Goal: Information Seeking & Learning: Learn about a topic

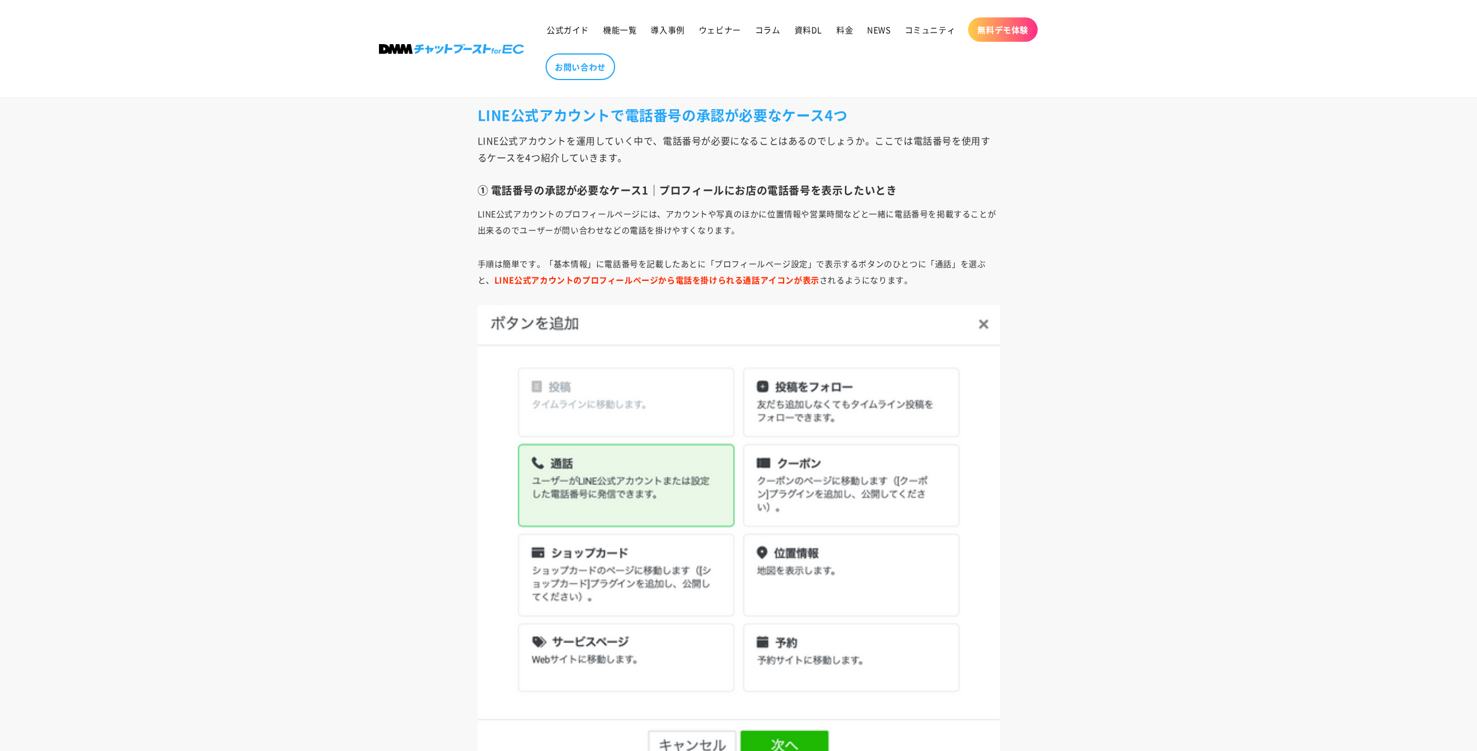
scroll to position [1302, 0]
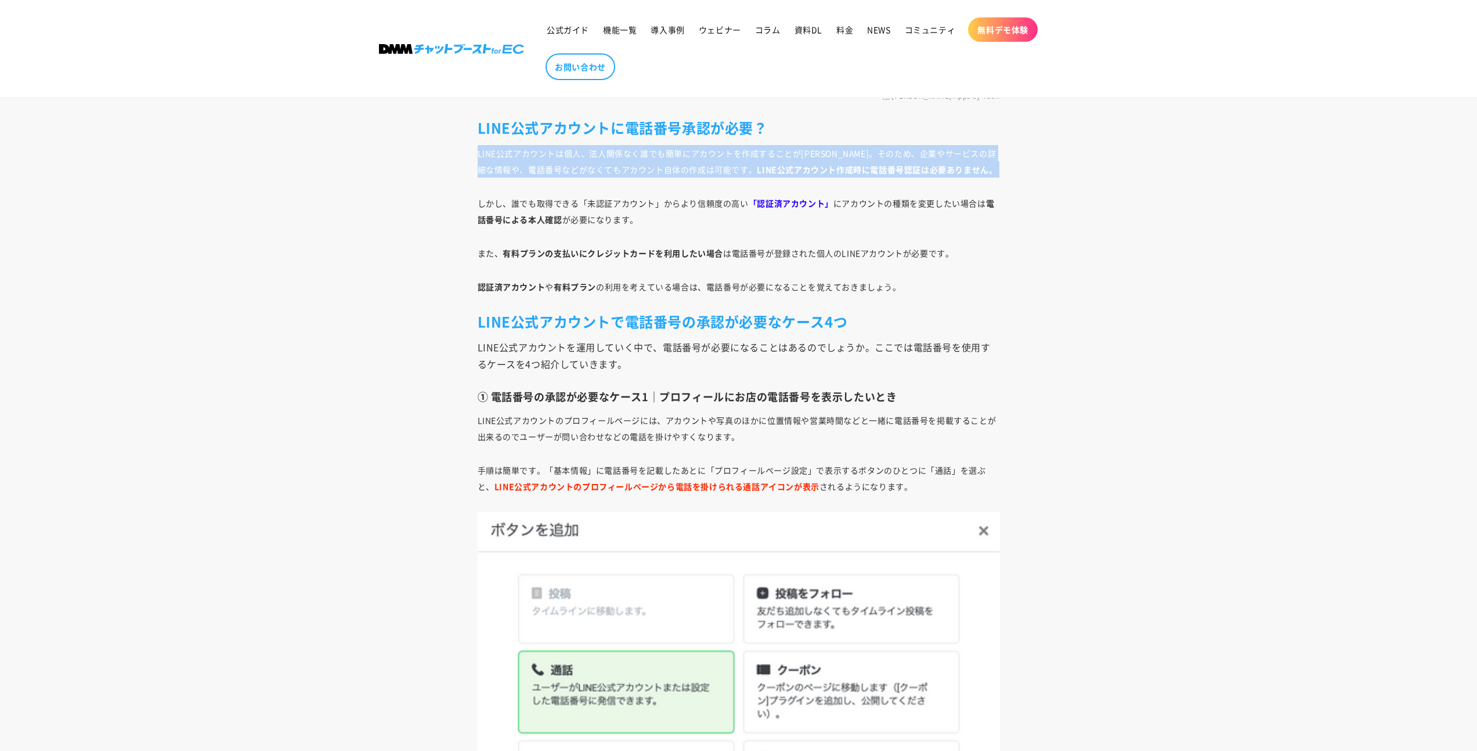
drag, startPoint x: 585, startPoint y: 159, endPoint x: 1152, endPoint y: 193, distance: 567.9
drag, startPoint x: 994, startPoint y: 169, endPoint x: 417, endPoint y: 151, distance: 577.0
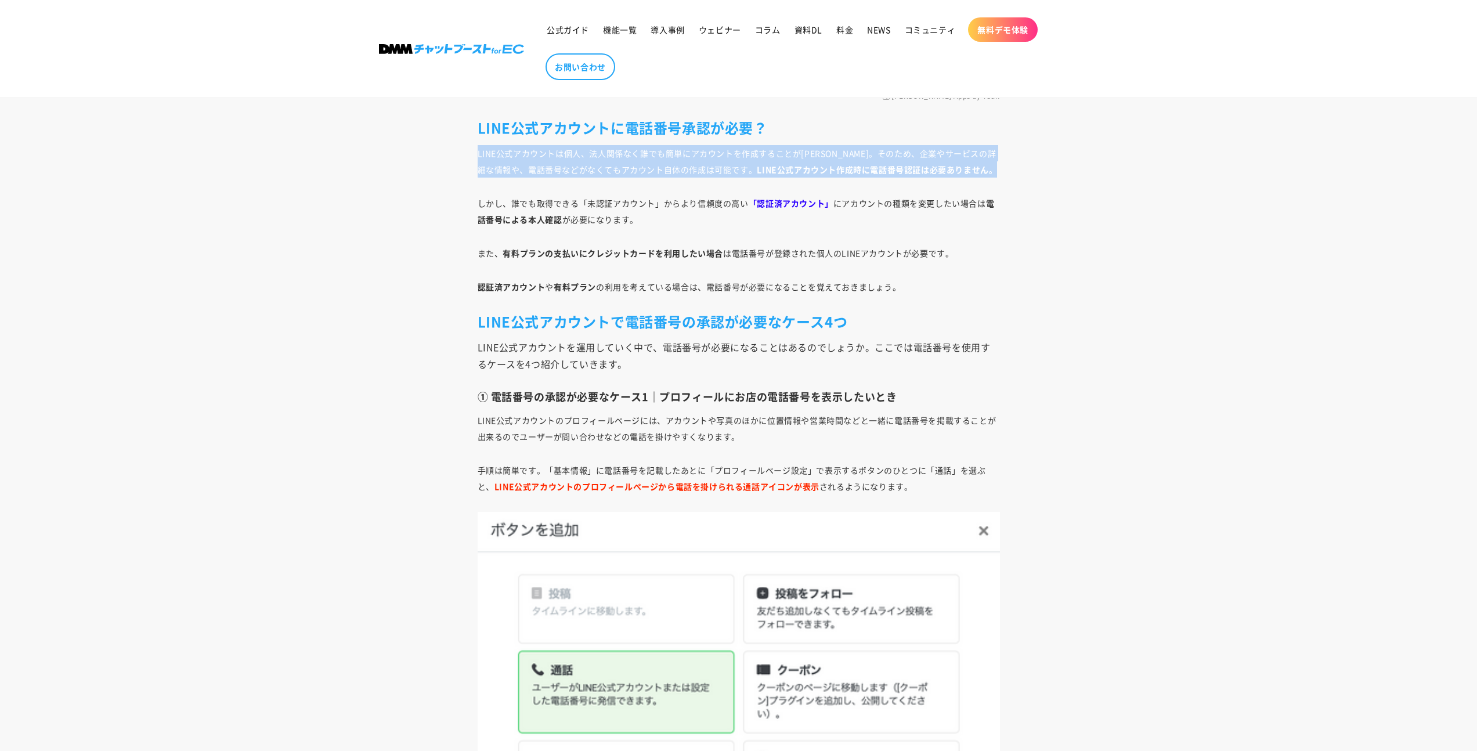
copy p "LINE公式アカウントは個人、法人関係なく誰でも簡単にアカウントを作成することが[PERSON_NAME]。そのため、企業やサービスの詳細な情報や、電話番号な…"
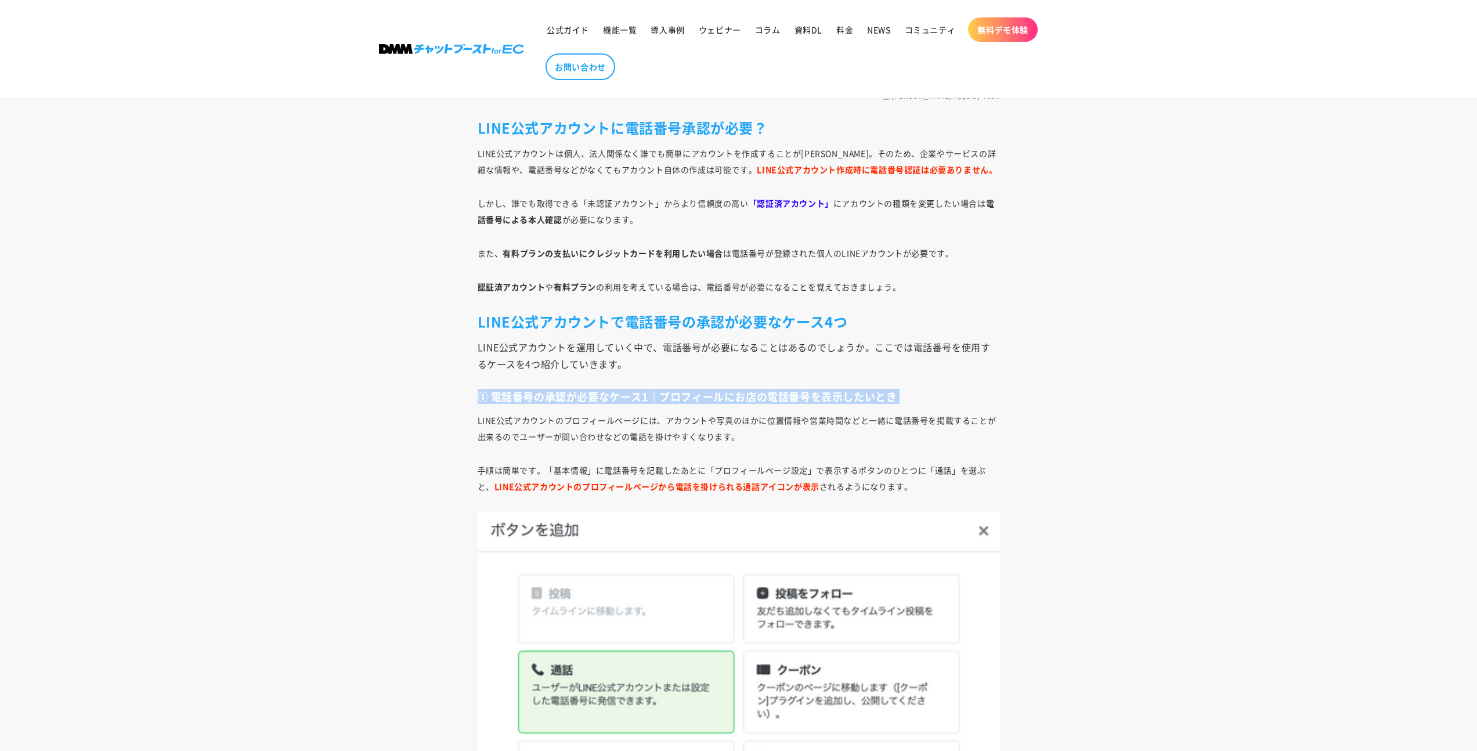
drag, startPoint x: 477, startPoint y: 396, endPoint x: 847, endPoint y: 400, distance: 370.2
click at [853, 403] on h3 "① 電話番号の承認が必要なケース1｜プロフィールにお店の電話番号を表示したいとき" at bounding box center [738, 396] width 522 height 13
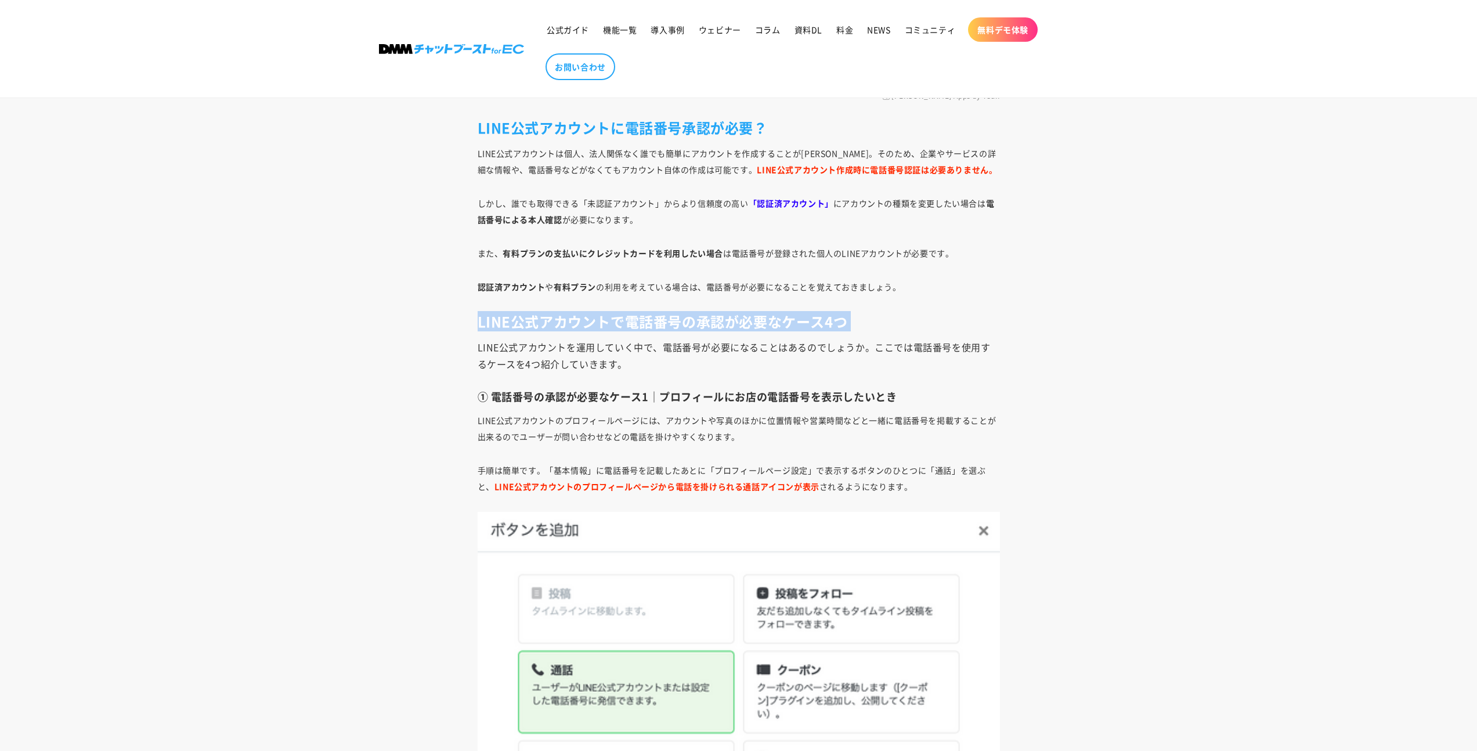
drag, startPoint x: 471, startPoint y: 321, endPoint x: 838, endPoint y: 325, distance: 366.7
copy h2 "LINE公式アカウントで電話番号の承認が必要なケース4つ"
drag, startPoint x: 665, startPoint y: 399, endPoint x: 904, endPoint y: 397, distance: 239.6
click at [904, 397] on h3 "① 電話番号の承認が必要なケース1｜プロフィールにお店の電話番号を表示したいとき" at bounding box center [738, 396] width 522 height 13
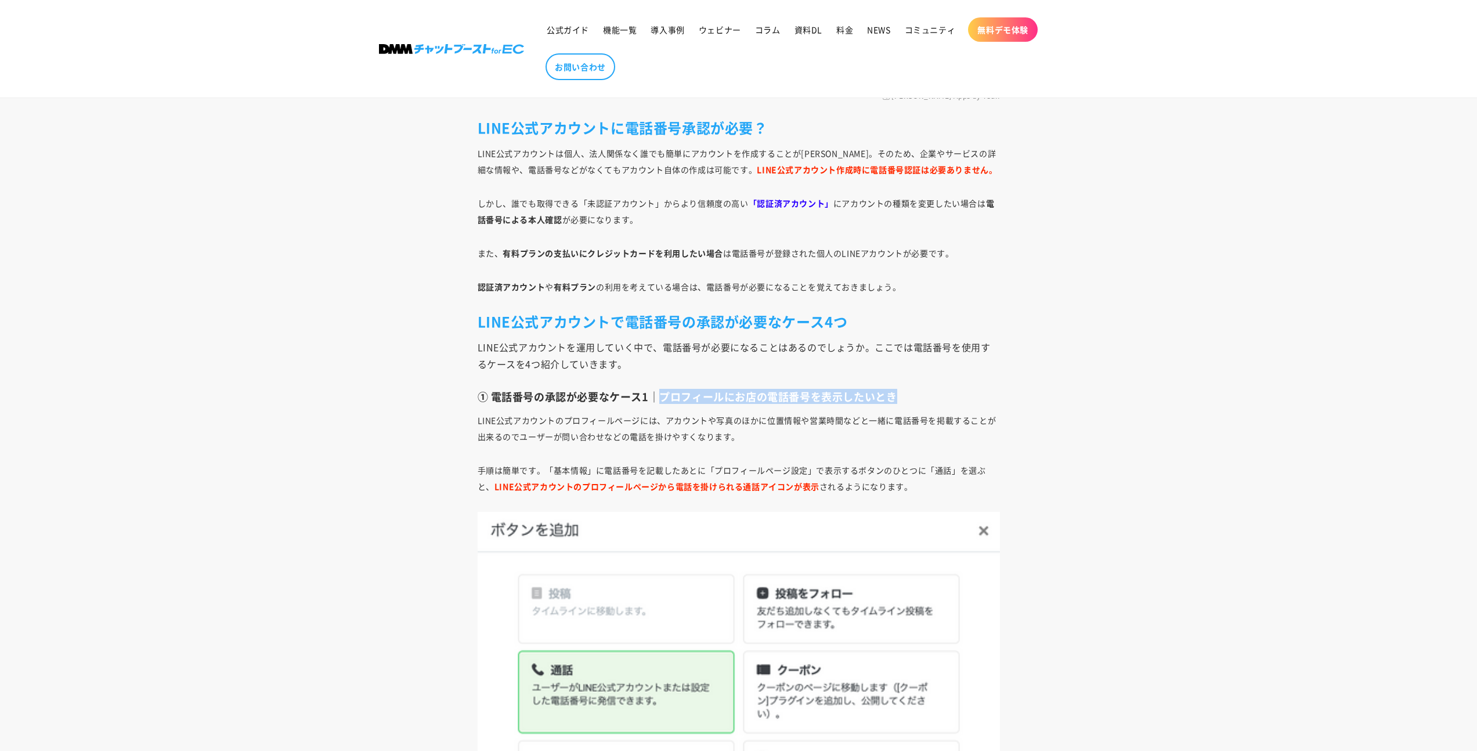
drag, startPoint x: 659, startPoint y: 399, endPoint x: 912, endPoint y: 396, distance: 253.6
click at [912, 396] on h3 "① 電話番号の承認が必要なケース1｜プロフィールにお店の電話番号を表示したいとき" at bounding box center [738, 396] width 522 height 13
copy h3 "プロフィールにお店の電話番号を表示したいとき"
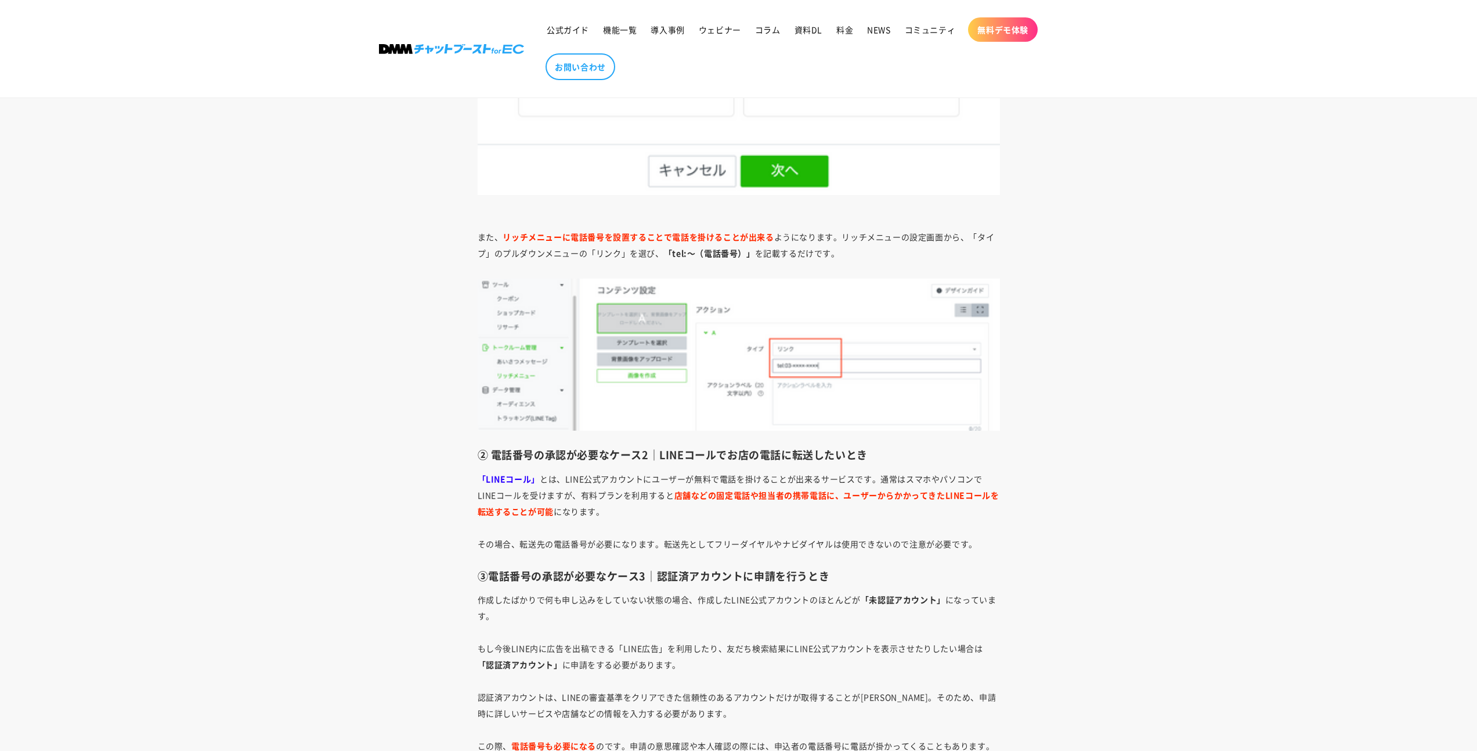
scroll to position [2097, 0]
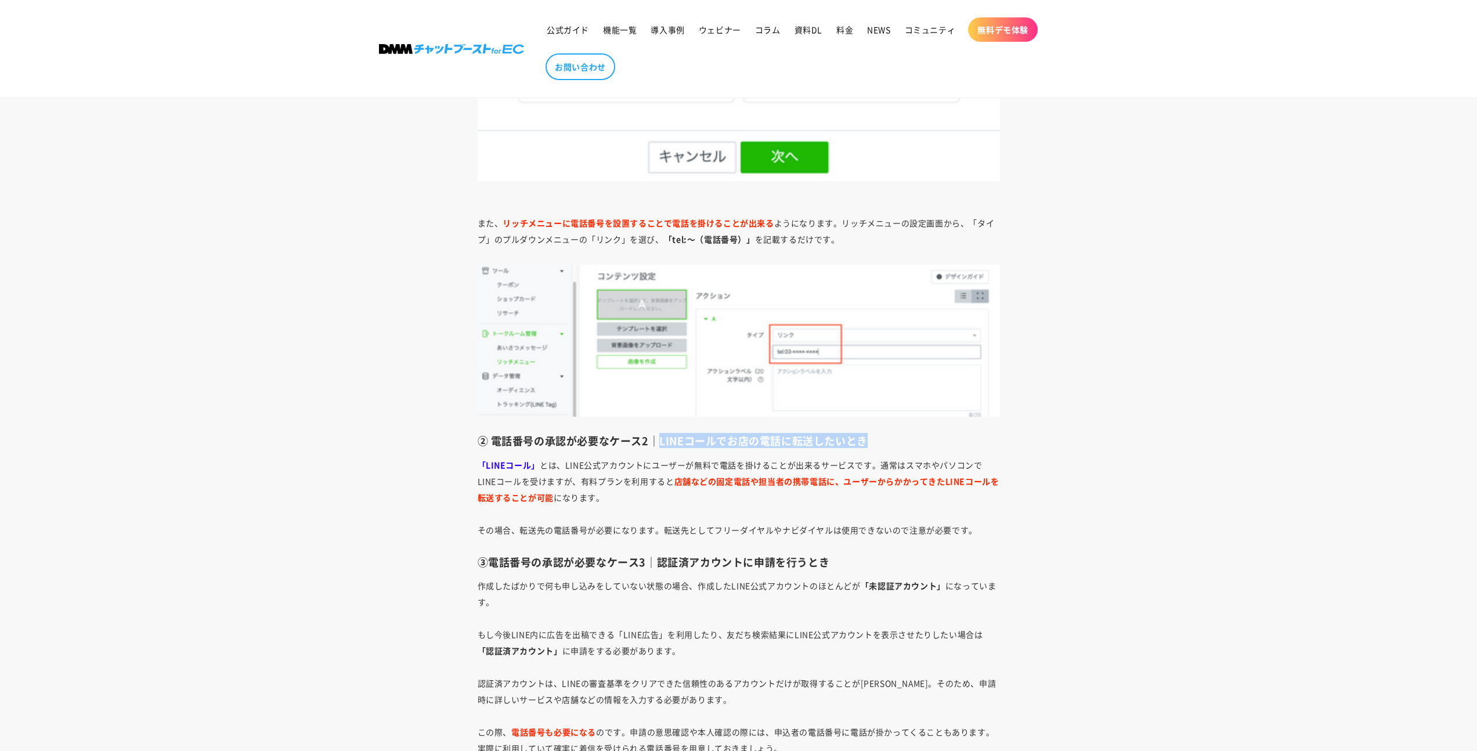
drag, startPoint x: 658, startPoint y: 442, endPoint x: 863, endPoint y: 447, distance: 205.4
click at [863, 447] on h3 "② 電話番号の承認が必要なケース2｜LINEコールでお店の電話に転送したいとき" at bounding box center [738, 440] width 522 height 13
copy h3 "LINEコールでお店の電話に転送したいとき"
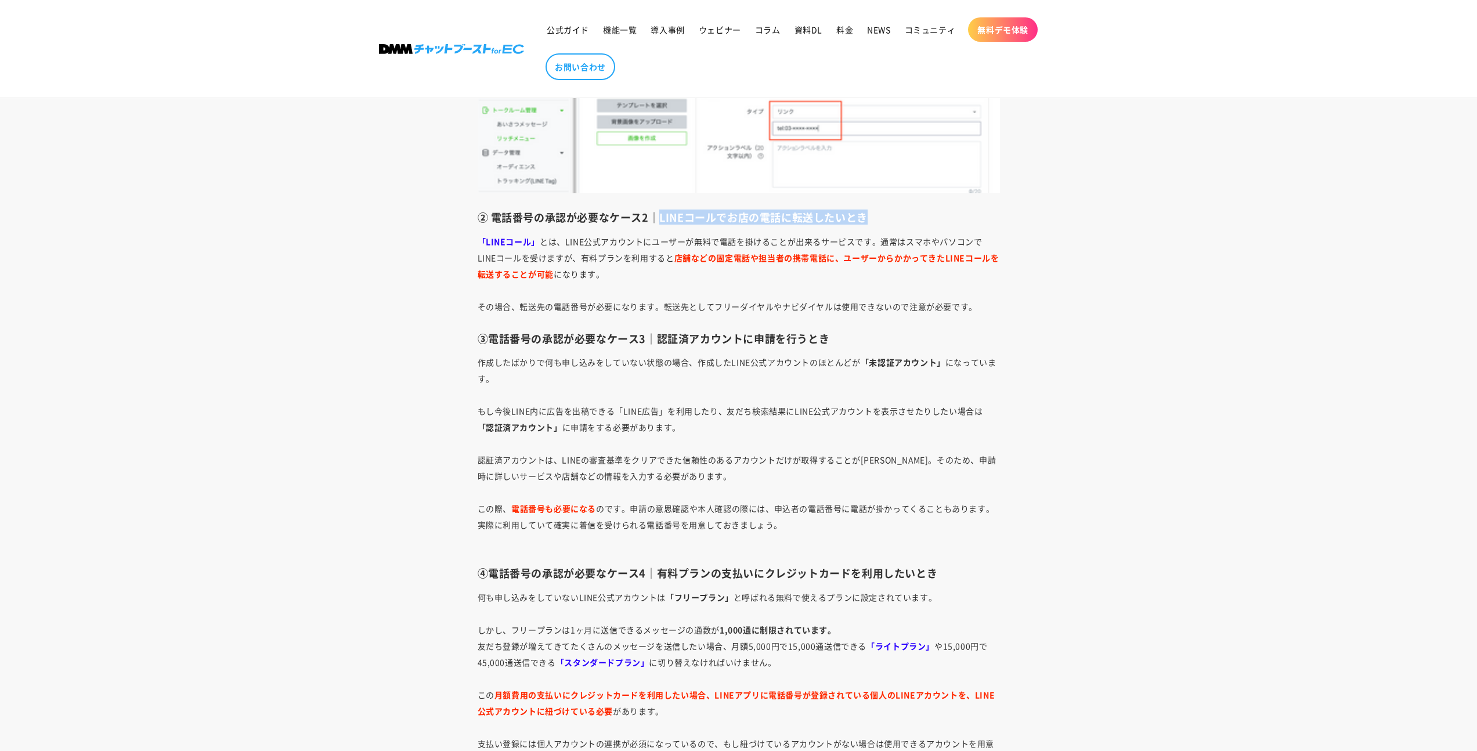
scroll to position [2355, 0]
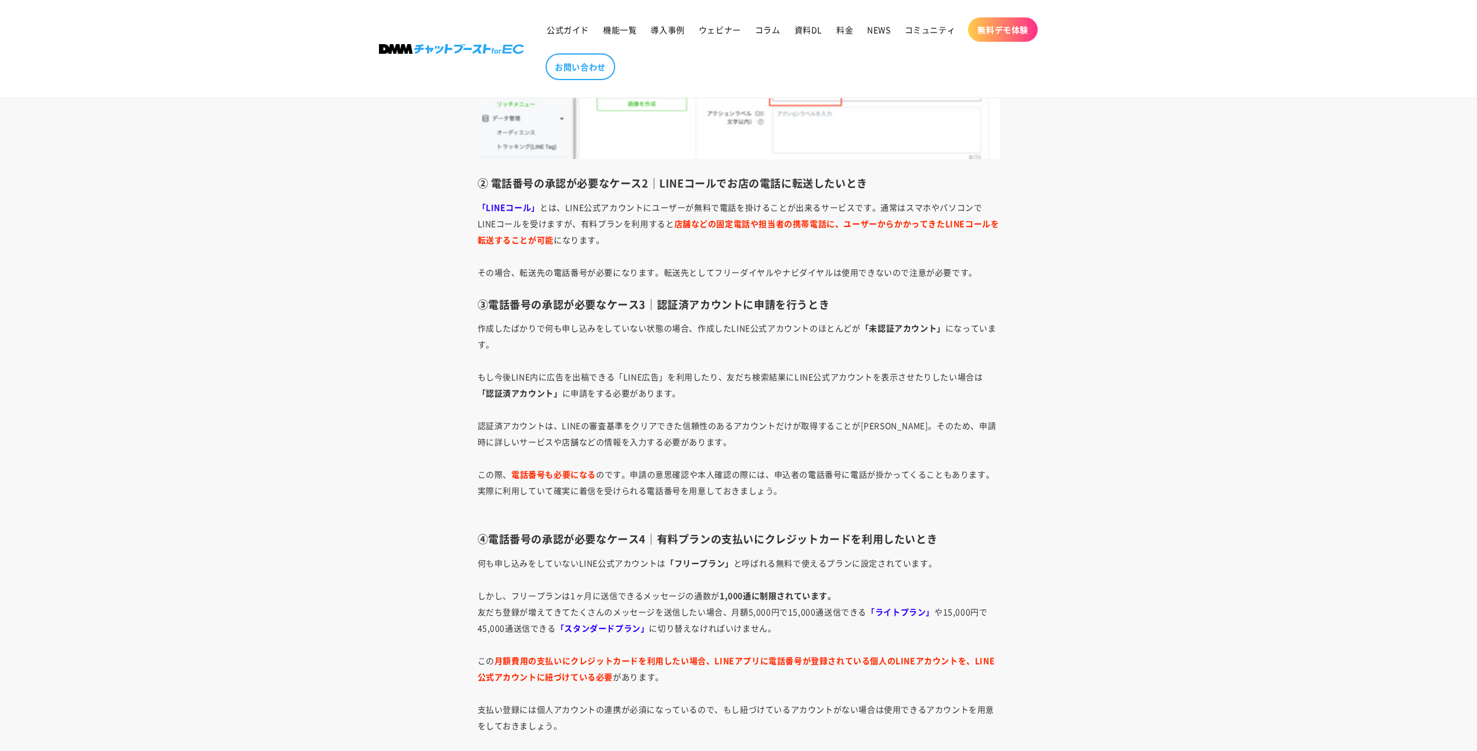
drag, startPoint x: 657, startPoint y: 306, endPoint x: 824, endPoint y: 312, distance: 167.2
copy div "認証済アカウントに申請を行うとき"
click at [674, 536] on h3 "④電話番号の承認が必要なケース4｜有料プランの支払いにクレジットカードを利用したいとき" at bounding box center [738, 538] width 522 height 13
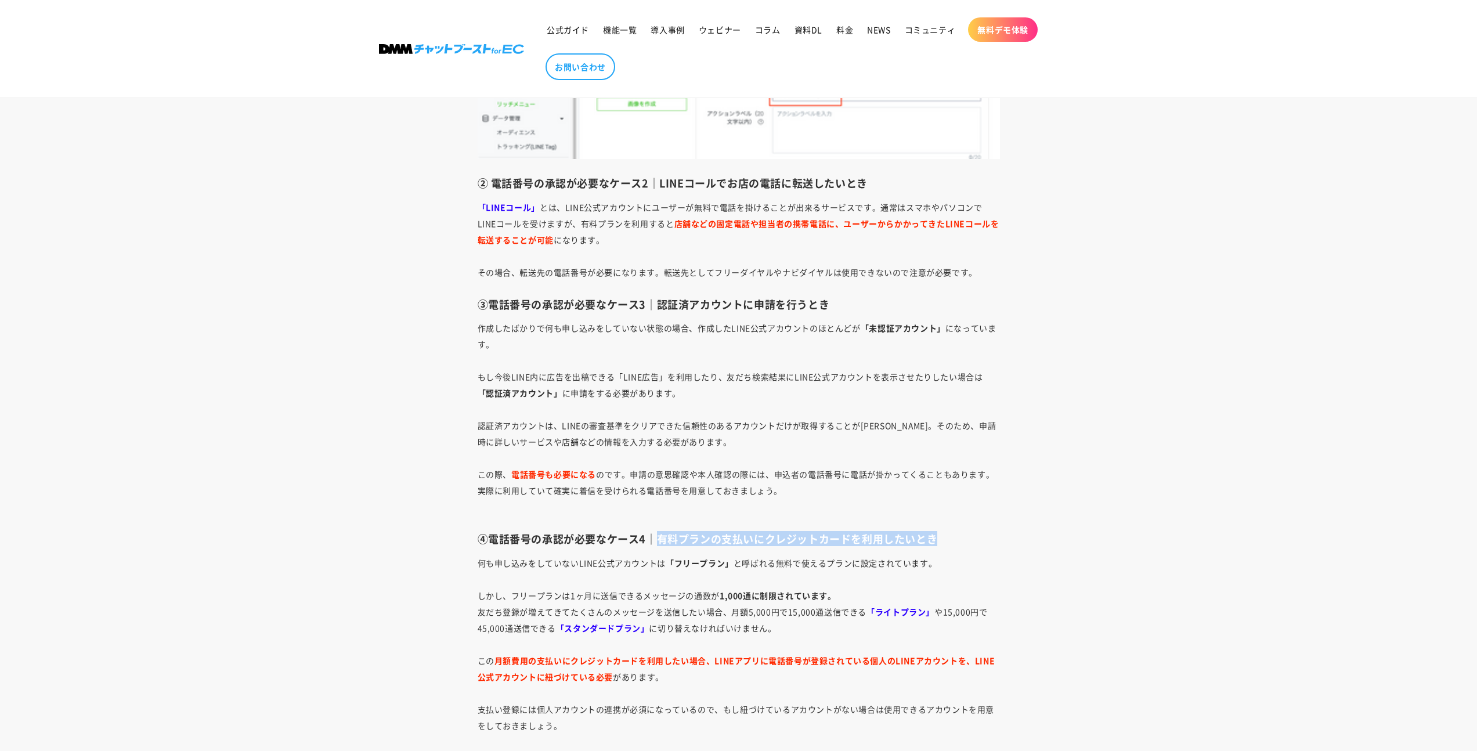
drag, startPoint x: 657, startPoint y: 540, endPoint x: 932, endPoint y: 543, distance: 275.0
click at [932, 543] on h3 "④電話番号の承認が必要なケース4｜有料プランの支払いにクレジットカードを利用したいとき" at bounding box center [738, 538] width 522 height 13
copy h3 "有料プランの支払いにクレジットカードを利用したいとき"
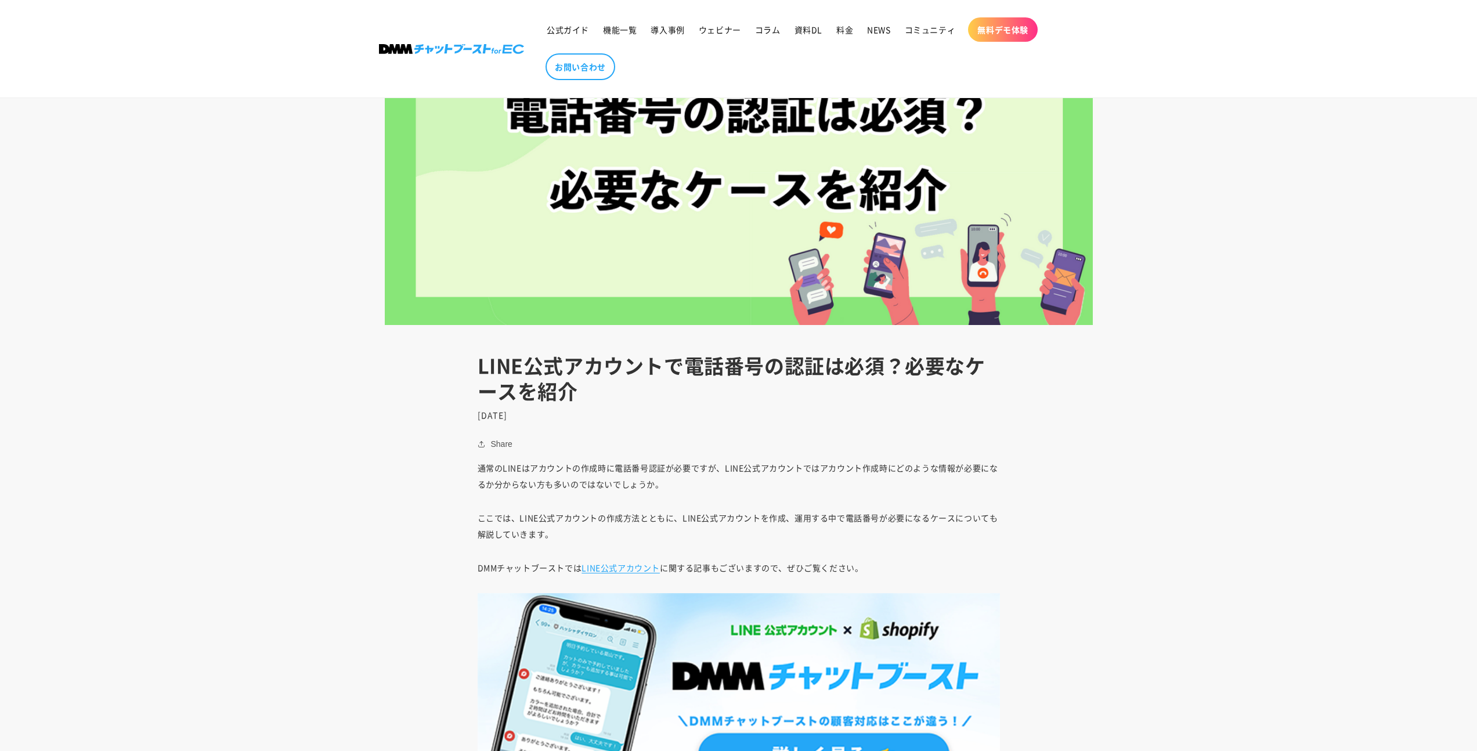
scroll to position [0, 0]
